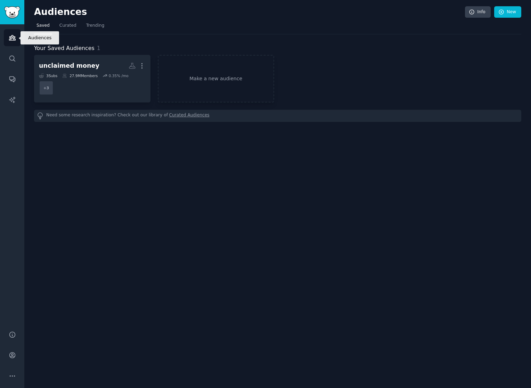
click at [19, 38] on link "Audiences" at bounding box center [12, 37] width 17 height 17
click at [12, 39] on icon "Sidebar" at bounding box center [12, 37] width 7 height 7
click at [14, 77] on icon "Sidebar" at bounding box center [12, 78] width 7 height 7
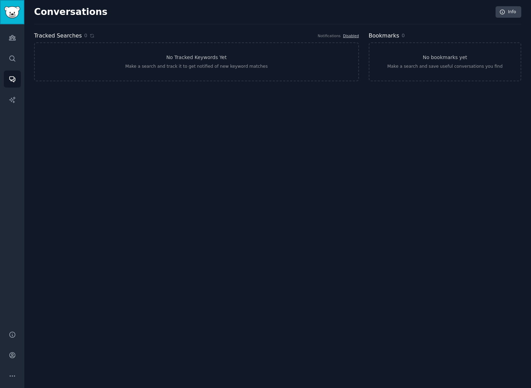
click at [7, 8] on img "Sidebar" at bounding box center [12, 12] width 16 height 12
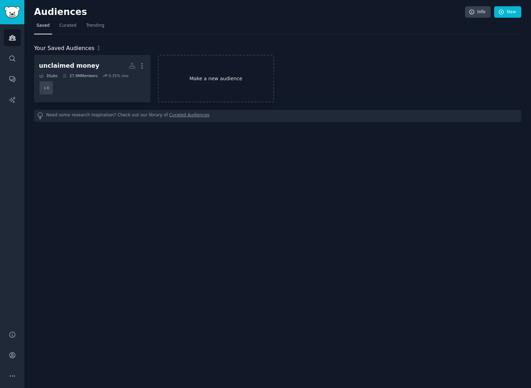
click at [188, 70] on link "Make a new audience" at bounding box center [216, 79] width 116 height 48
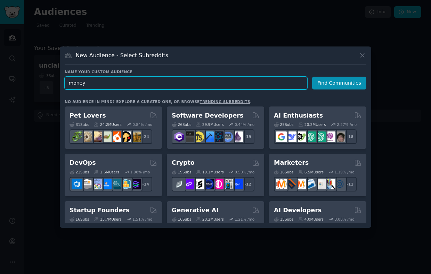
click at [226, 82] on input "money" at bounding box center [186, 83] width 243 height 13
paste input "[DEMOGRAPHIC_DATA] Workers"
type input "[DEMOGRAPHIC_DATA] Workers"
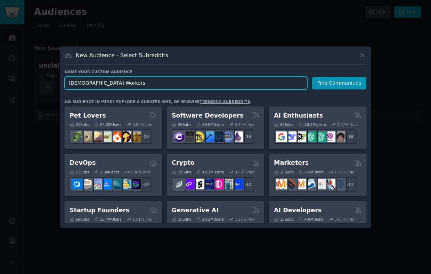
click button "Find Communities" at bounding box center [339, 83] width 54 height 13
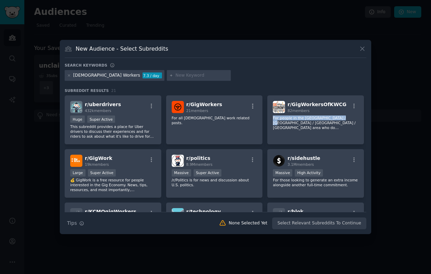
drag, startPoint x: 366, startPoint y: 111, endPoint x: 367, endPoint y: 119, distance: 8.0
click at [367, 119] on div "New Audience - Select Subreddits Search keywords [DEMOGRAPHIC_DATA] Workers 7.3…" at bounding box center [215, 137] width 311 height 195
click at [365, 87] on div "Search keywords [DEMOGRAPHIC_DATA] Workers 7.3 / day Subreddit Results 21 r/ ub…" at bounding box center [216, 146] width 302 height 167
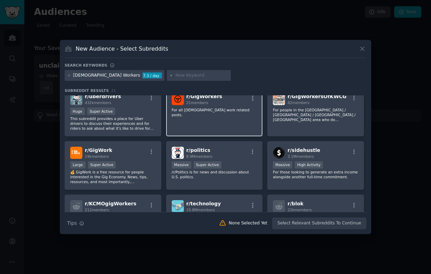
scroll to position [7, 0]
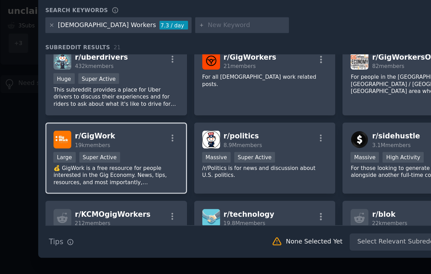
click at [119, 183] on p "💰 GigWork is a free resource for people interested in the Gig Economy. News, ti…" at bounding box center [112, 178] width 85 height 15
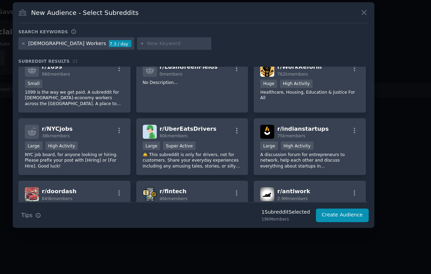
scroll to position [170, 0]
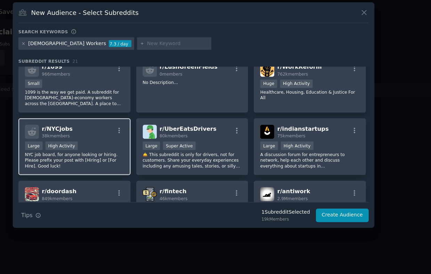
click at [140, 177] on p "NYC job board, for anyone looking or hiring. Please prefix your post with [Hiri…" at bounding box center [112, 176] width 85 height 15
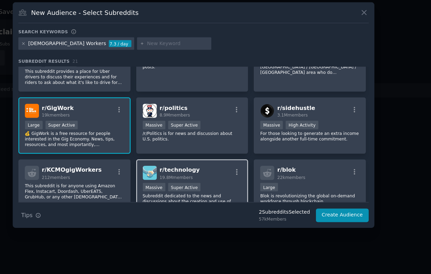
scroll to position [26, 0]
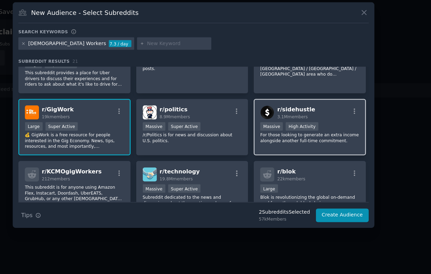
click at [336, 152] on p "For those looking to generate an extra income alongside another full-time commi…" at bounding box center [315, 157] width 85 height 10
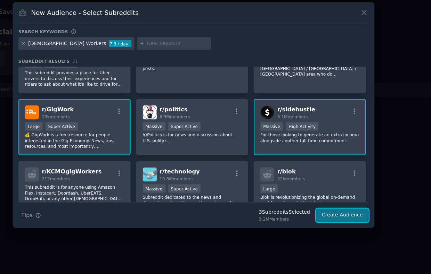
click at [342, 227] on button "Create Audience" at bounding box center [344, 224] width 46 height 12
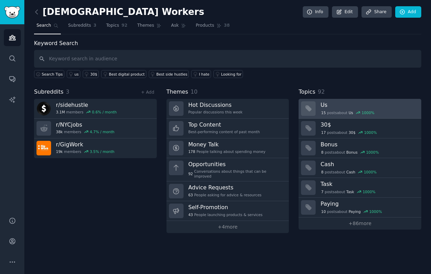
click at [364, 111] on div "1000 %" at bounding box center [368, 112] width 13 height 5
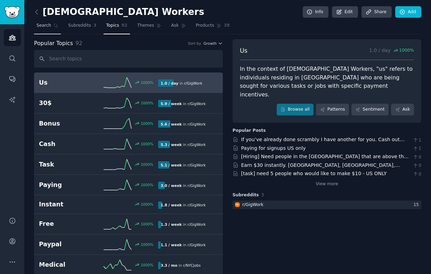
click at [50, 23] on span "Search" at bounding box center [43, 26] width 15 height 6
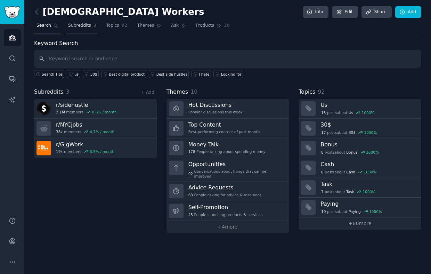
click at [80, 26] on span "Subreddits" at bounding box center [79, 26] width 23 height 6
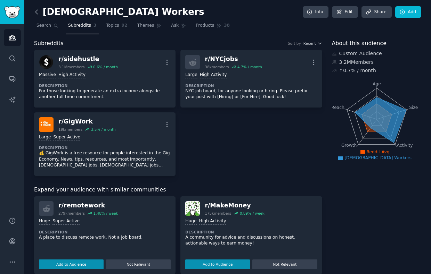
click at [38, 11] on icon at bounding box center [36, 11] width 7 height 7
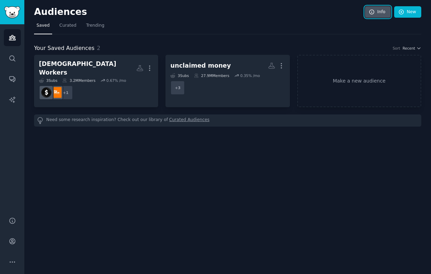
click at [381, 13] on link "Info" at bounding box center [378, 12] width 26 height 12
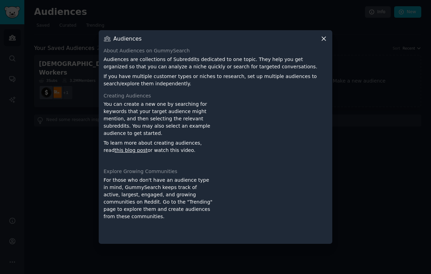
click at [323, 42] on icon at bounding box center [323, 38] width 7 height 7
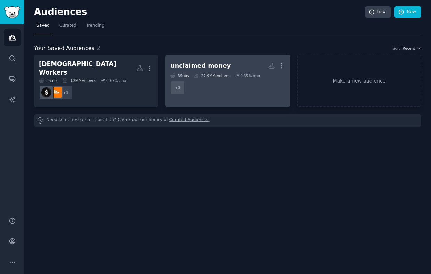
click at [214, 73] on div "27.9M Members" at bounding box center [211, 75] width 35 height 5
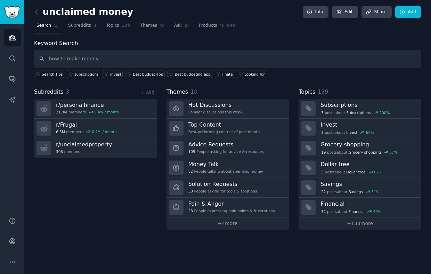
type input "how to make moeny"
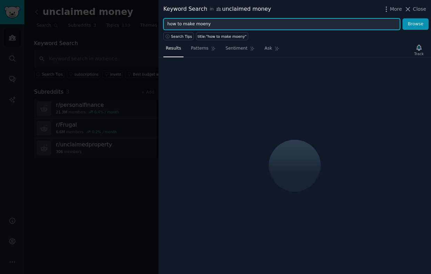
click at [212, 22] on input "how to make moeny" at bounding box center [281, 24] width 237 height 12
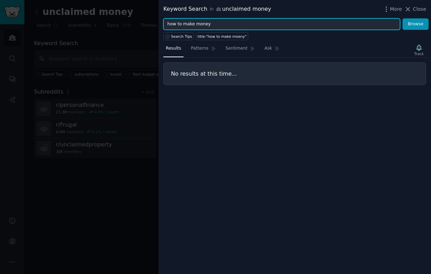
type input "how to make money"
click at [402, 18] on button "Browse" at bounding box center [415, 24] width 26 height 12
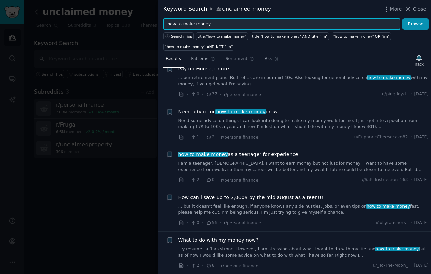
scroll to position [68, 0]
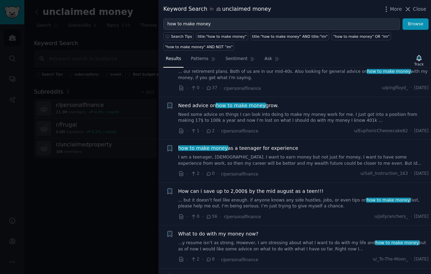
click at [273, 202] on link "... but it doesn’t feel like enough. if anyone knows any side hustles, jobs, or…" at bounding box center [303, 204] width 251 height 12
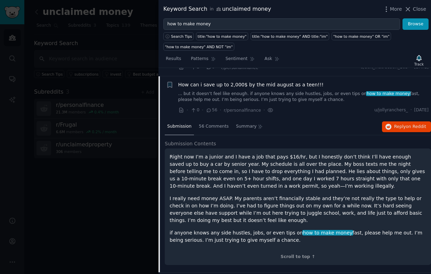
scroll to position [182, 0]
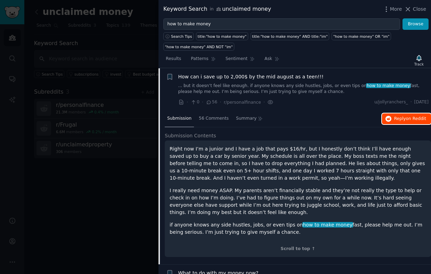
click at [403, 121] on span "Reply on Reddit" at bounding box center [410, 119] width 32 height 6
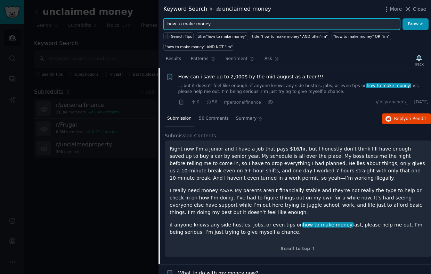
click at [220, 22] on input "how to make money" at bounding box center [281, 24] width 237 height 12
type input "unclaimed money"
click at [402, 18] on button "Browse" at bounding box center [415, 24] width 26 height 12
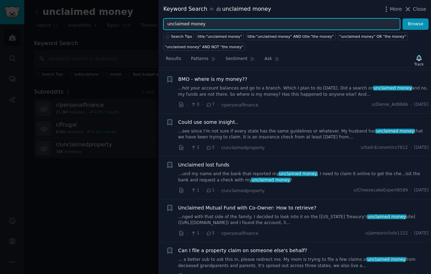
scroll to position [91, 0]
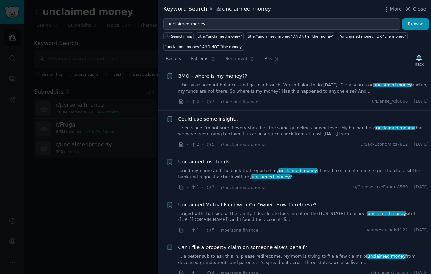
click at [213, 163] on span "Unclaimed lost funds" at bounding box center [203, 161] width 51 height 7
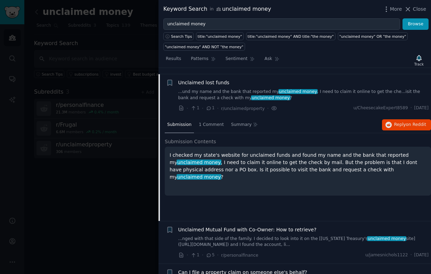
scroll to position [177, 0]
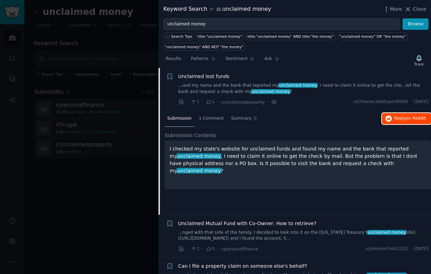
click at [408, 122] on button "Reply on Reddit" at bounding box center [406, 118] width 49 height 11
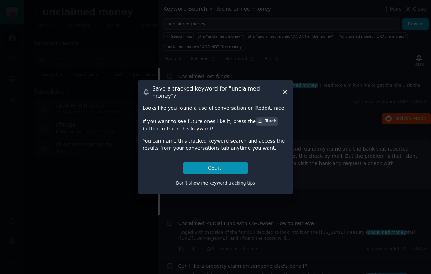
click at [284, 94] on icon at bounding box center [284, 92] width 7 height 7
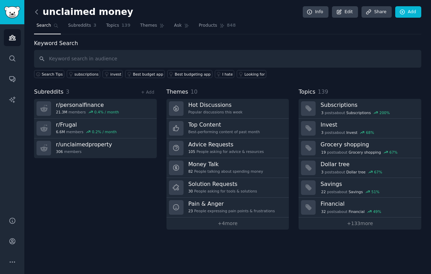
click at [38, 12] on icon at bounding box center [36, 11] width 7 height 7
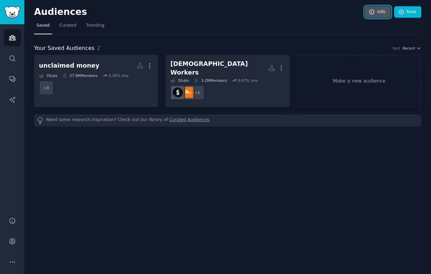
click at [379, 10] on link "Info" at bounding box center [378, 12] width 26 height 12
click at [93, 24] on span "Trending" at bounding box center [95, 26] width 18 height 6
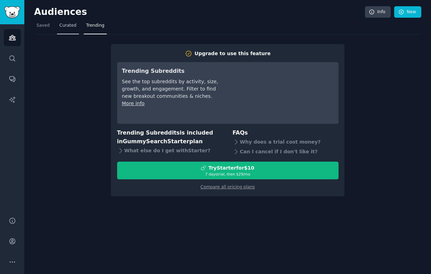
click at [67, 21] on link "Curated" at bounding box center [68, 27] width 22 height 14
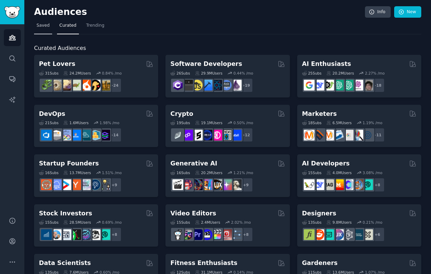
click at [41, 24] on span "Saved" at bounding box center [42, 26] width 13 height 6
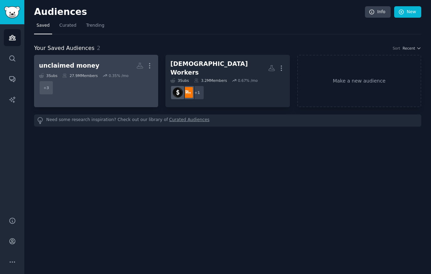
click at [105, 83] on dd "+ 3" at bounding box center [96, 87] width 114 height 19
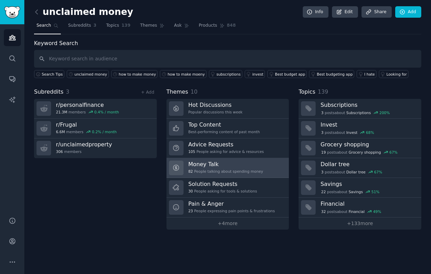
click at [269, 164] on link "Money Talk 82 People talking about spending money" at bounding box center [227, 168] width 123 height 20
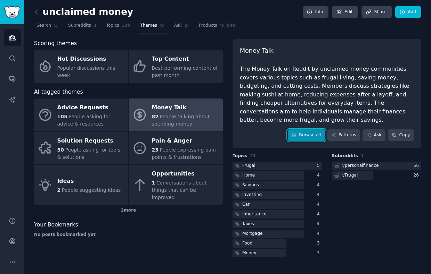
click at [307, 130] on link "Browse all" at bounding box center [306, 136] width 37 height 12
click at [273, 162] on div at bounding box center [277, 166] width 90 height 9
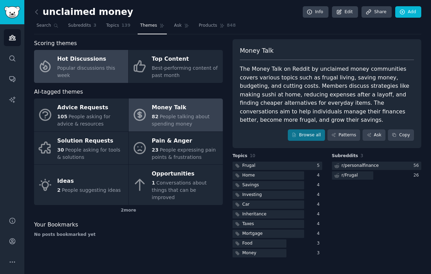
click at [84, 65] on div "Hot Discussions" at bounding box center [90, 59] width 67 height 11
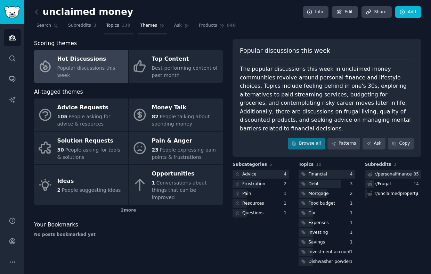
click at [119, 29] on link "Topics 139" at bounding box center [118, 27] width 29 height 14
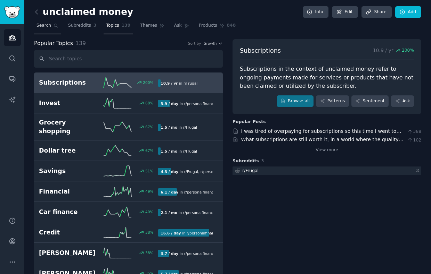
click at [49, 25] on span "Search" at bounding box center [43, 26] width 15 height 6
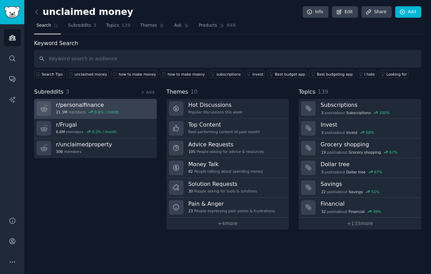
click at [118, 106] on link "r/ personalfinance 21.3M members 0.4 % / month" at bounding box center [95, 109] width 123 height 20
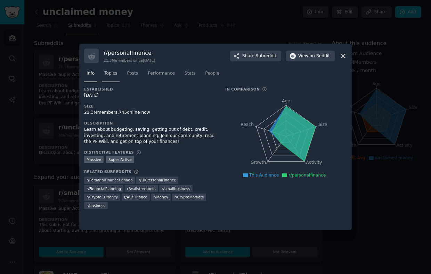
click at [117, 74] on span "Topics" at bounding box center [110, 74] width 13 height 6
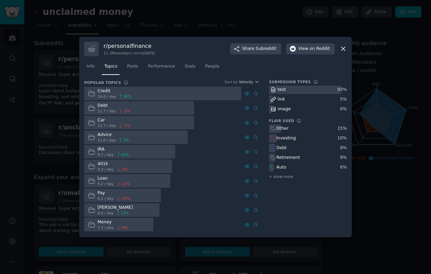
click at [139, 94] on div at bounding box center [162, 94] width 157 height 14
click at [98, 90] on div "Credit" at bounding box center [115, 91] width 34 height 6
click at [139, 94] on div at bounding box center [162, 94] width 157 height 14
click at [70, 129] on div at bounding box center [215, 137] width 431 height 274
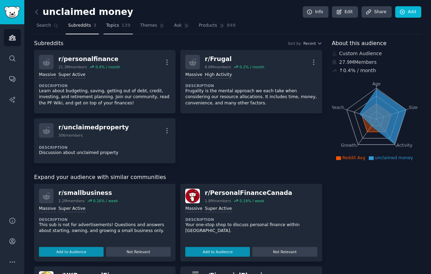
click at [118, 33] on link "Topics 139" at bounding box center [118, 27] width 29 height 14
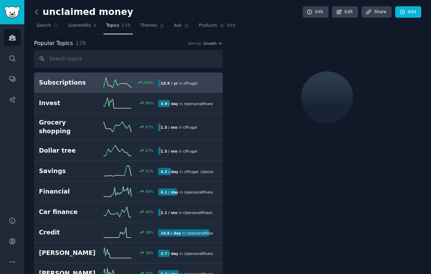
click at [38, 13] on icon at bounding box center [36, 11] width 7 height 7
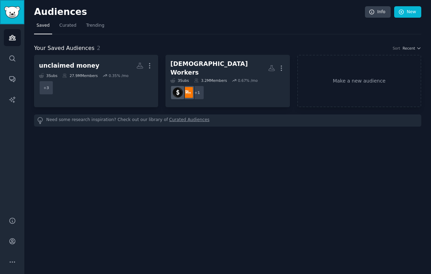
click at [18, 13] on img "Sidebar" at bounding box center [12, 12] width 16 height 12
